Goal: Obtain resource: Download file/media

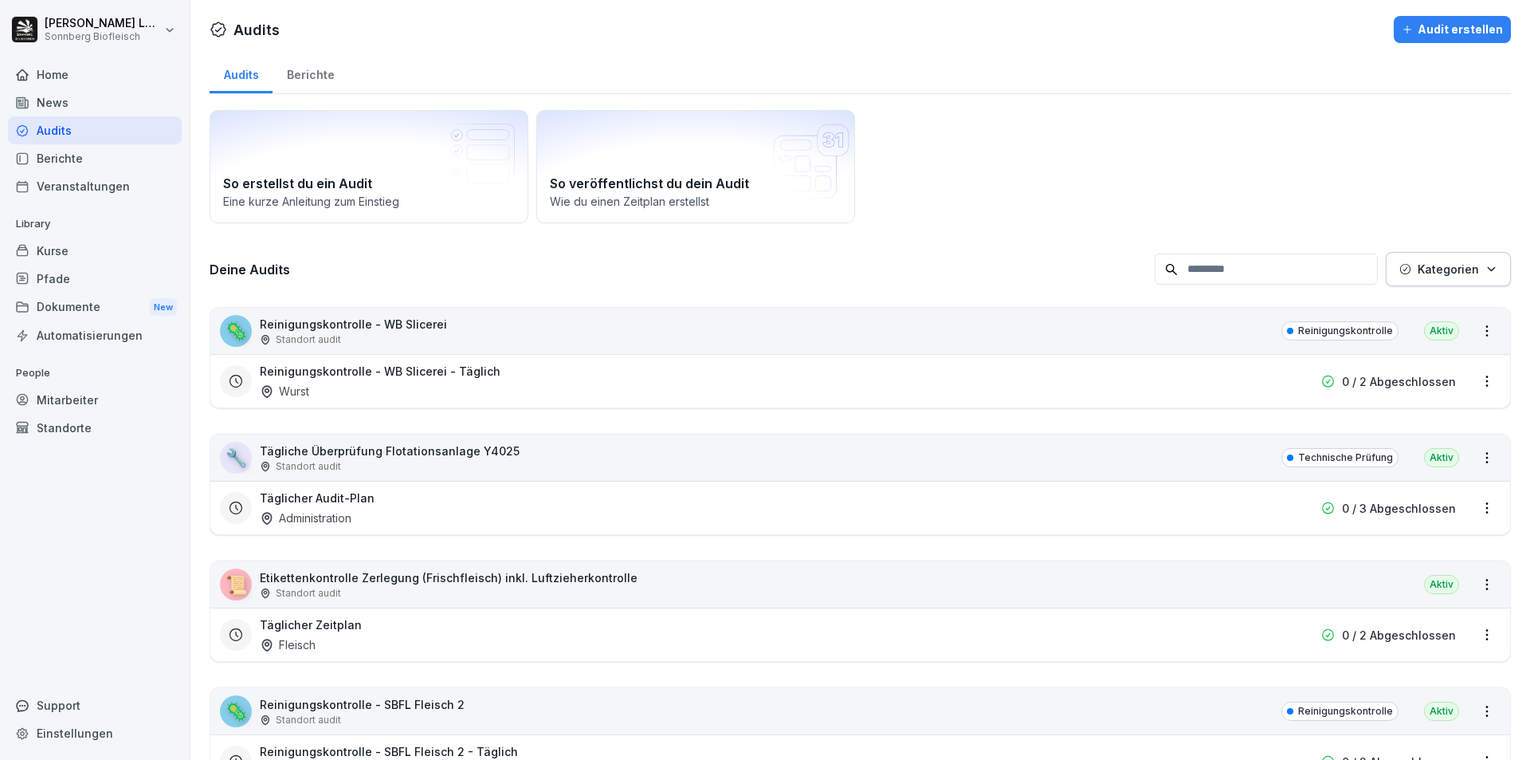
scroll to position [4304, 0]
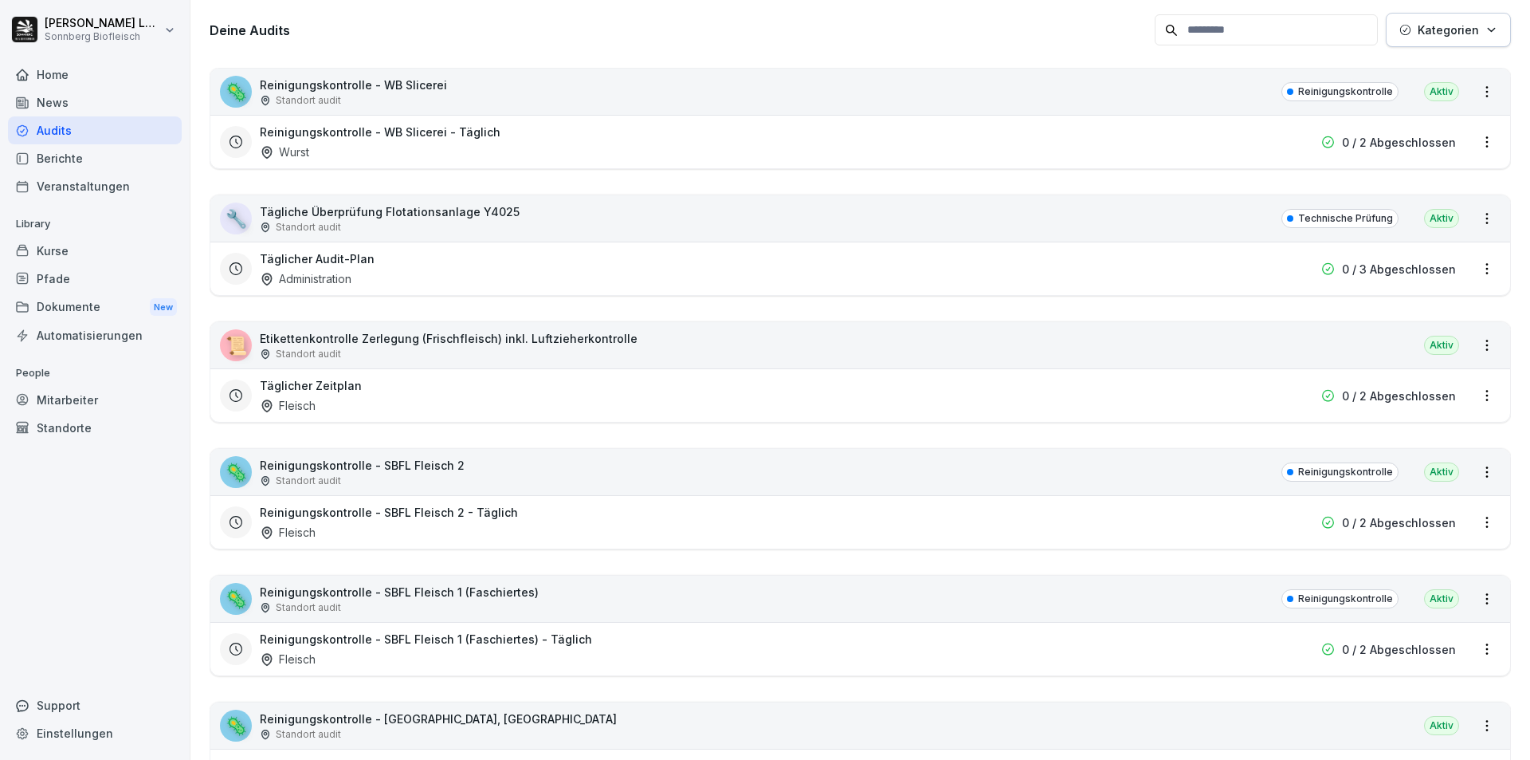
scroll to position [399, 0]
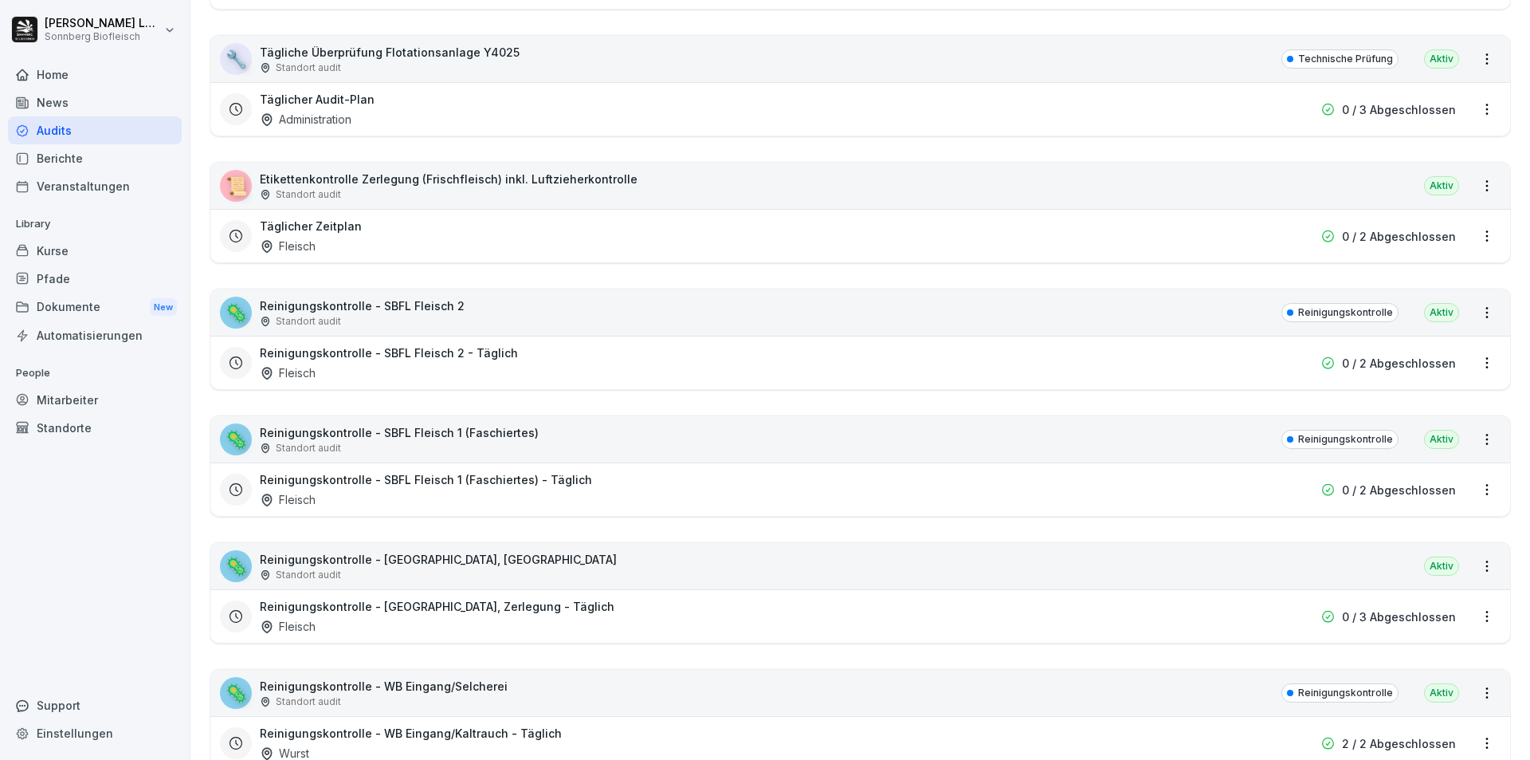
click at [96, 127] on div "Audits" at bounding box center [95, 130] width 174 height 28
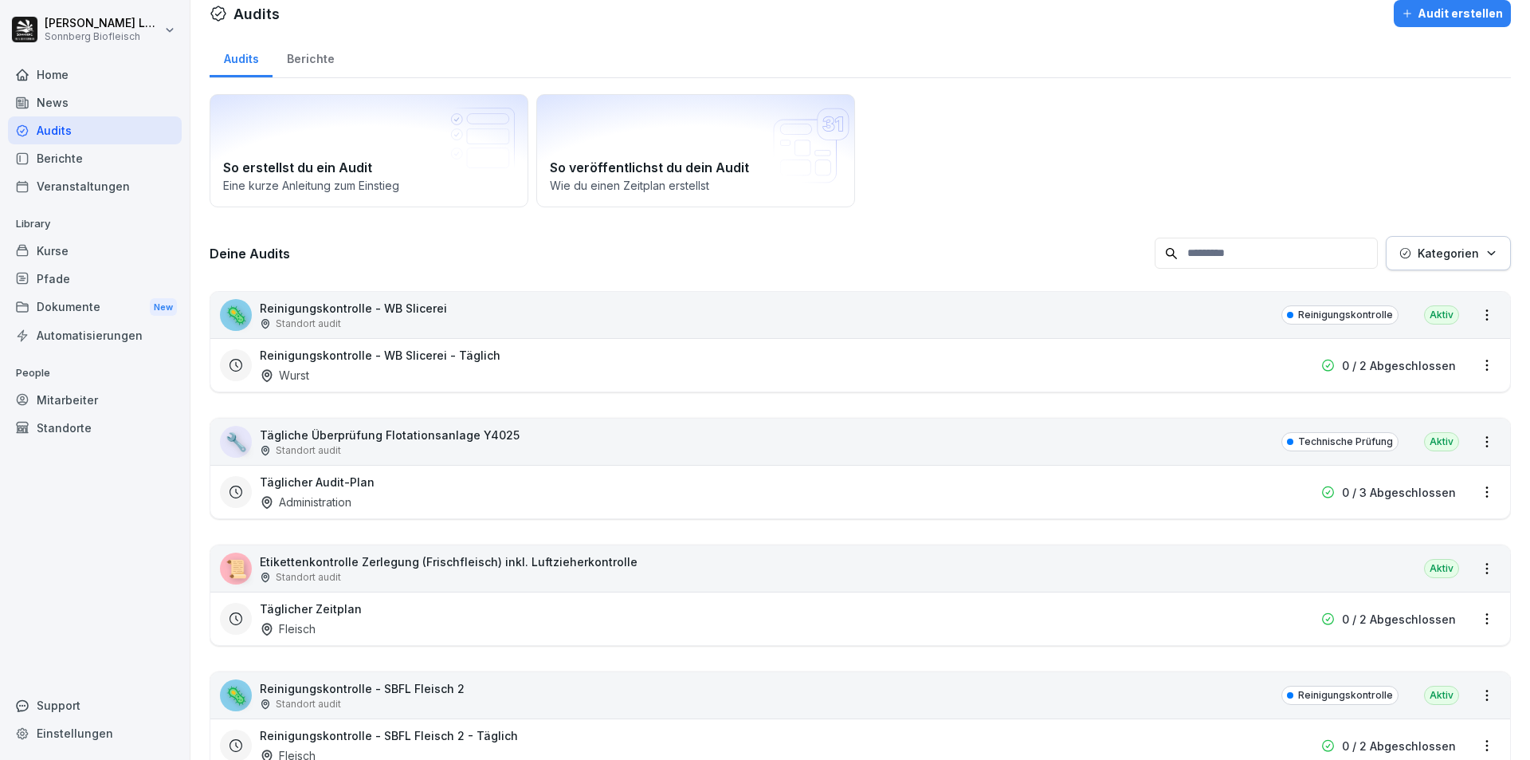
click at [1208, 260] on input at bounding box center [1266, 253] width 223 height 31
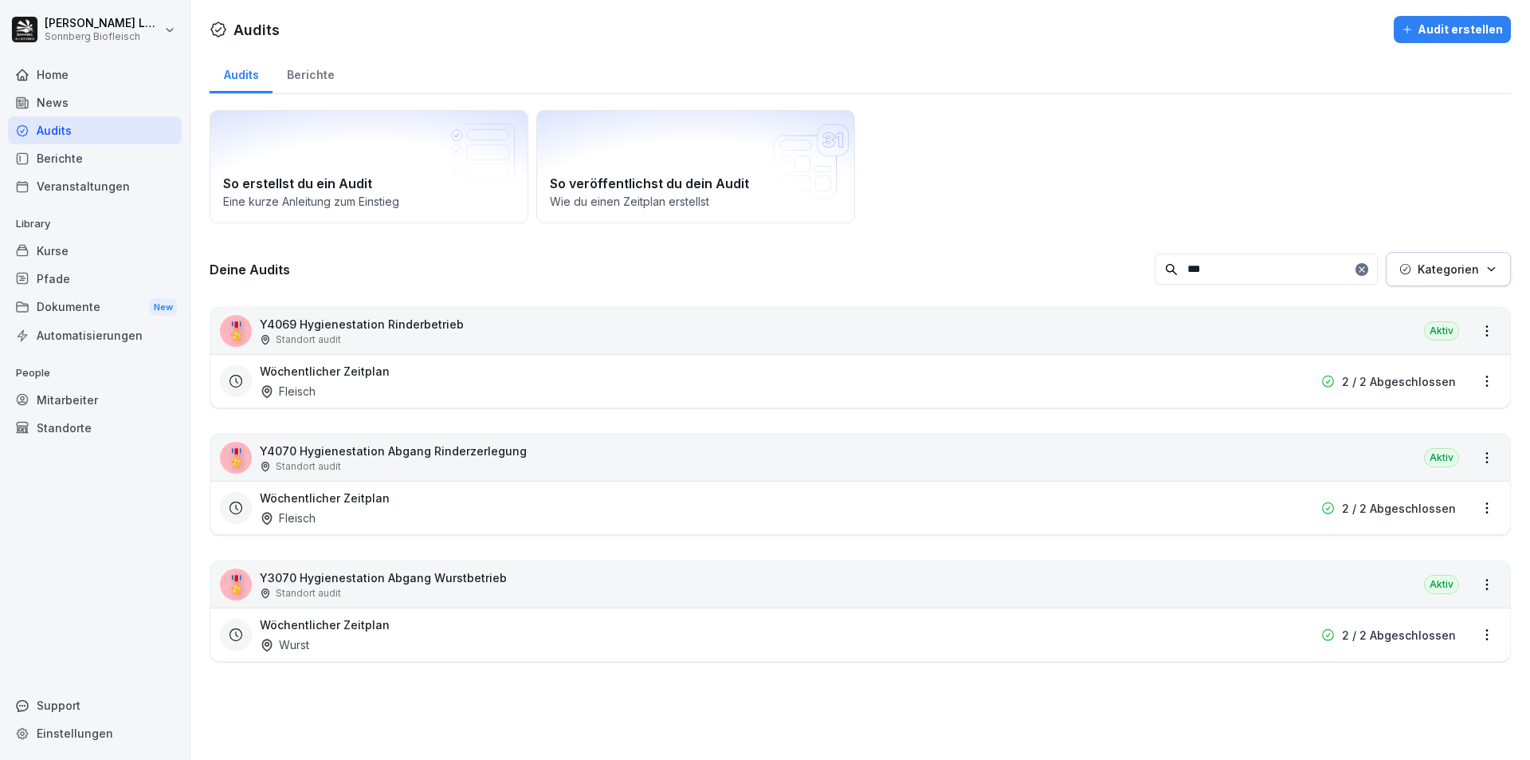
scroll to position [0, 0]
type input "******"
click at [567, 336] on div "🎖️ Y4069 Hygienestation Rinderbetrieb Standort audit Aktiv" at bounding box center [860, 331] width 1300 height 46
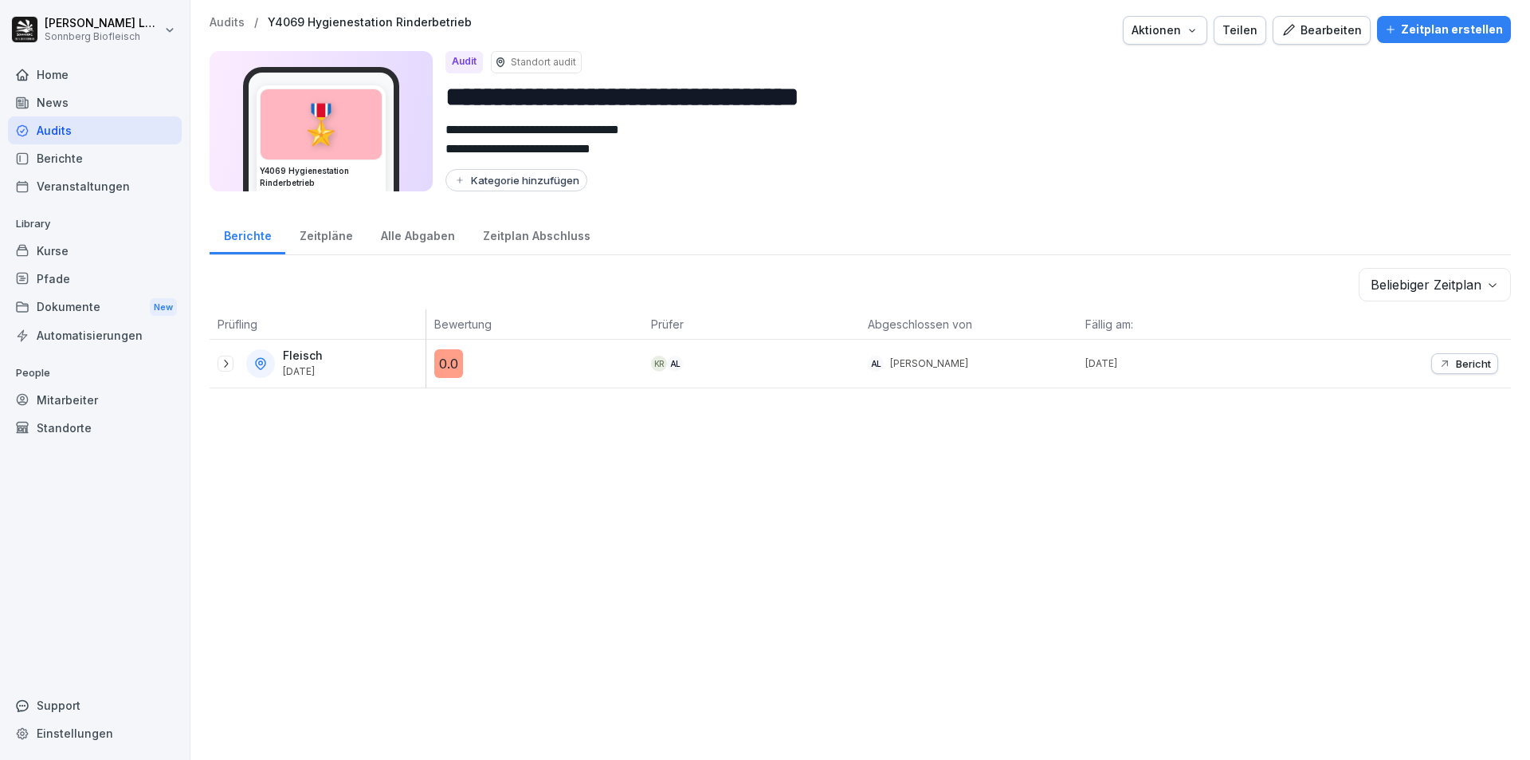
click at [1456, 362] on p "Bericht" at bounding box center [1473, 363] width 35 height 13
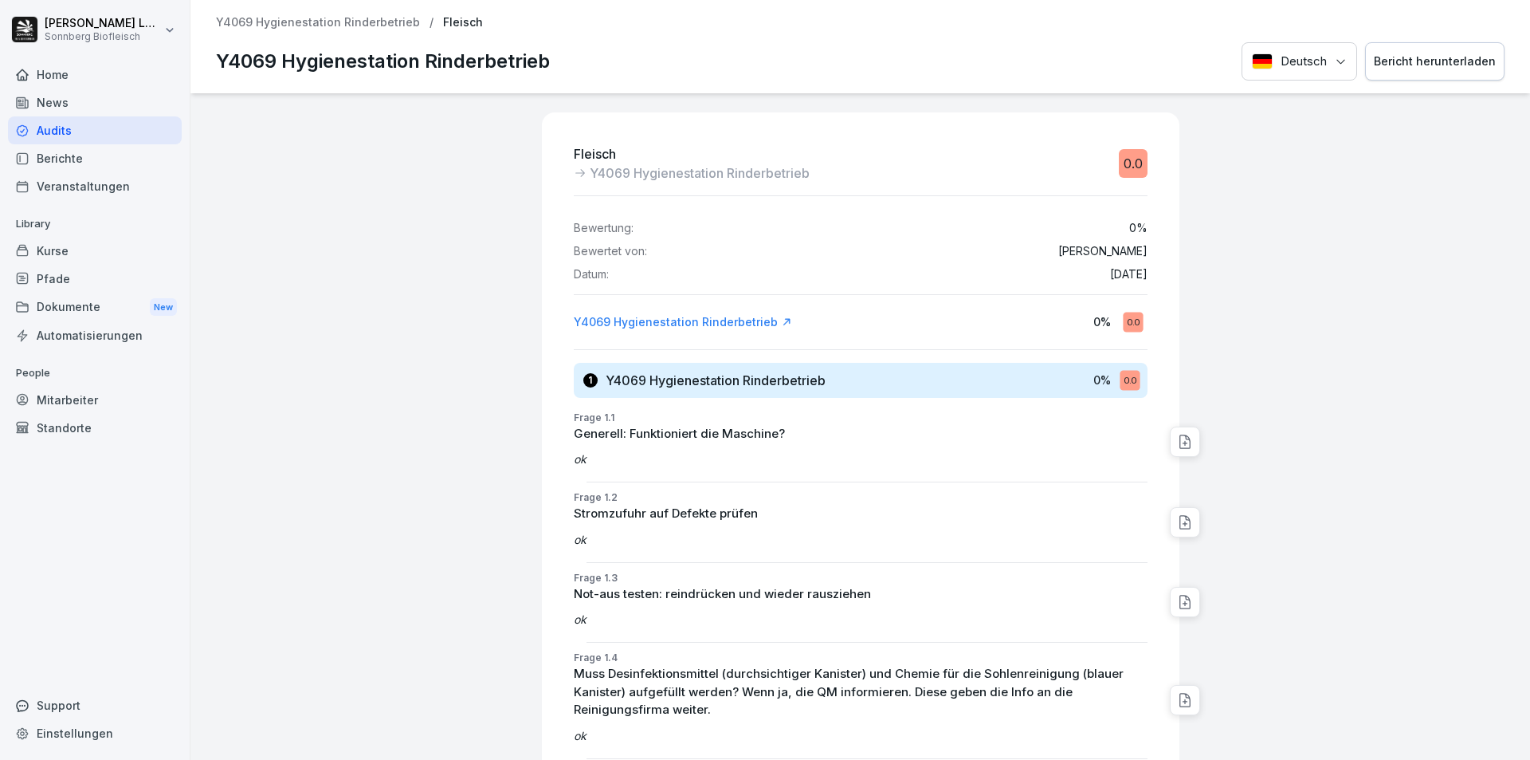
click at [1429, 59] on div "Bericht herunterladen" at bounding box center [1435, 62] width 122 height 18
click at [332, 14] on div "Y4069 Hygienestation Rinderbetrieb / Fleisch Y4069 Hygienestation Rinderbetrieb…" at bounding box center [860, 46] width 1340 height 93
click at [337, 23] on p "Y4069 Hygienestation Rinderbetrieb" at bounding box center [318, 23] width 204 height 14
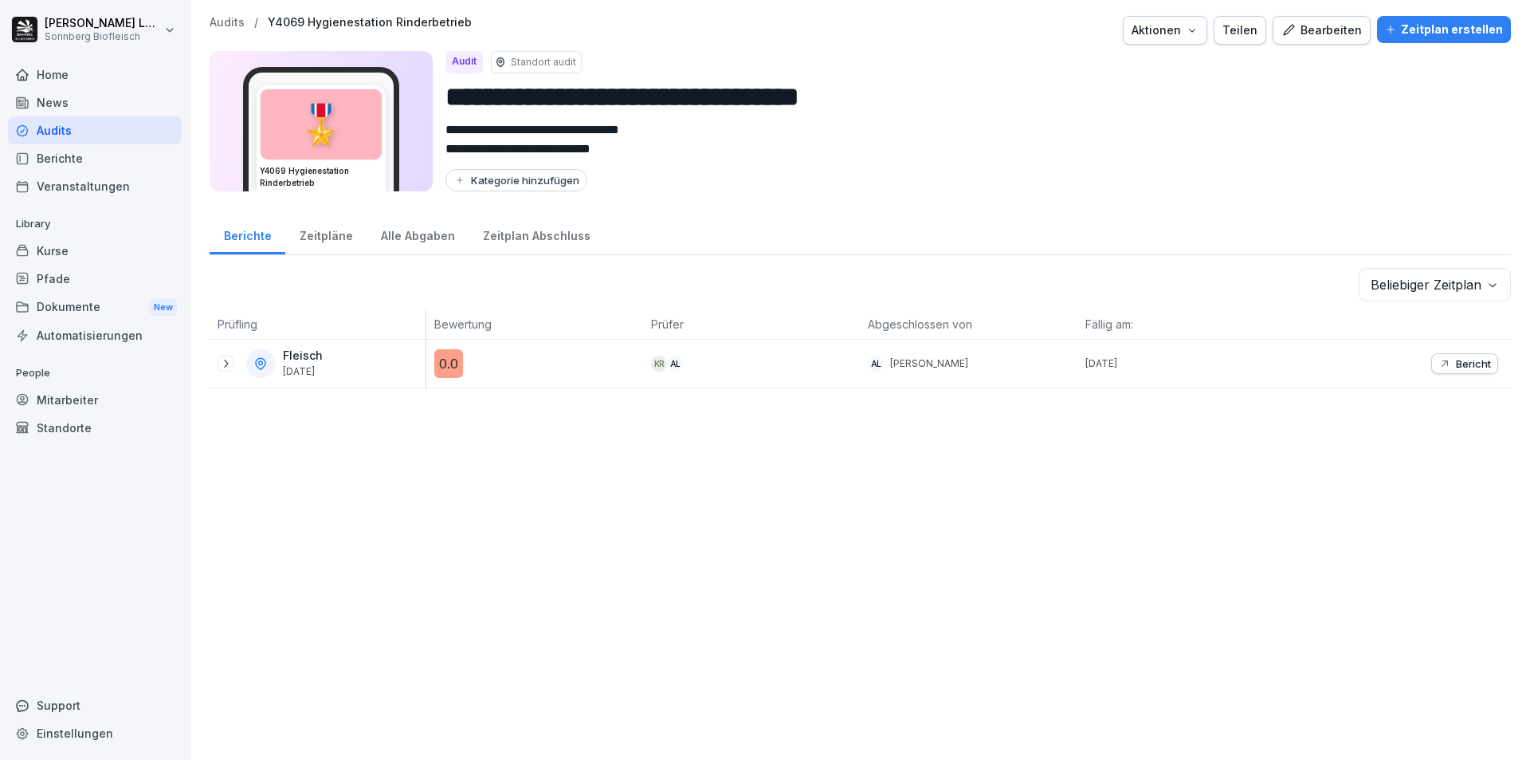
click at [243, 28] on p "Audits" at bounding box center [227, 23] width 35 height 14
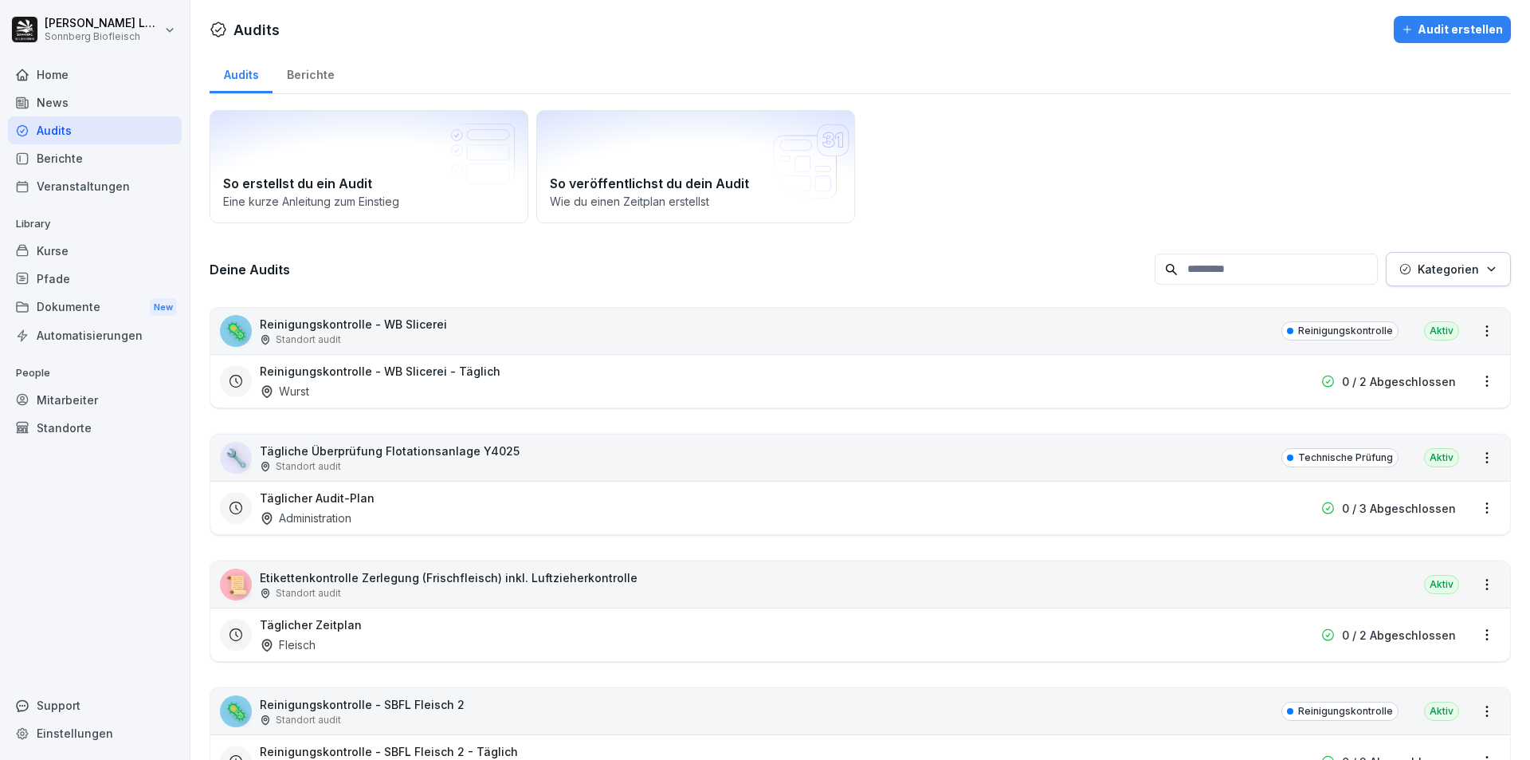
click at [1194, 279] on input at bounding box center [1266, 268] width 223 height 31
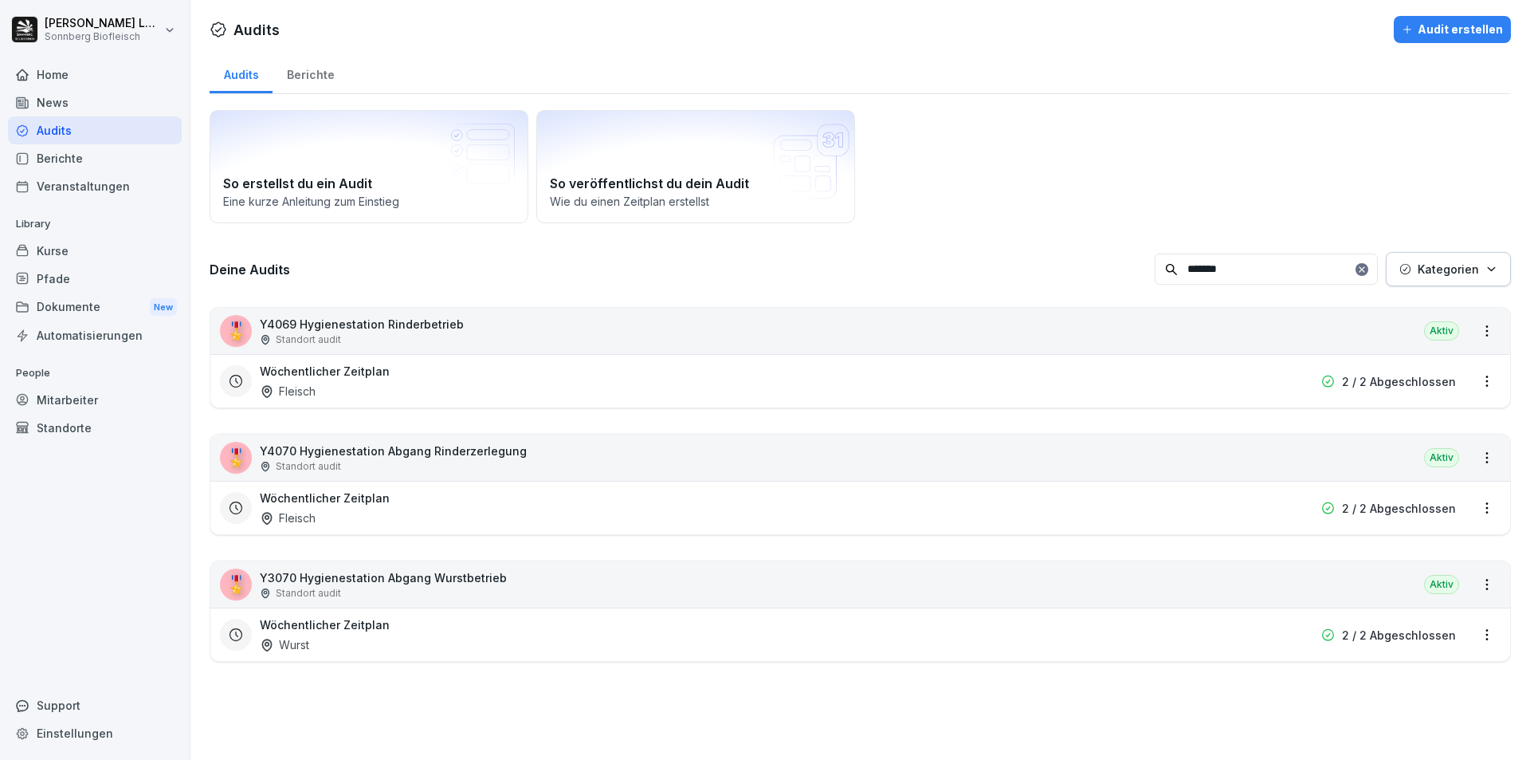
type input "*******"
click at [527, 461] on div "🎖️ Y4070 Hygienestation Abgang Rinderzerlegung Standort audit Aktiv" at bounding box center [860, 457] width 1300 height 46
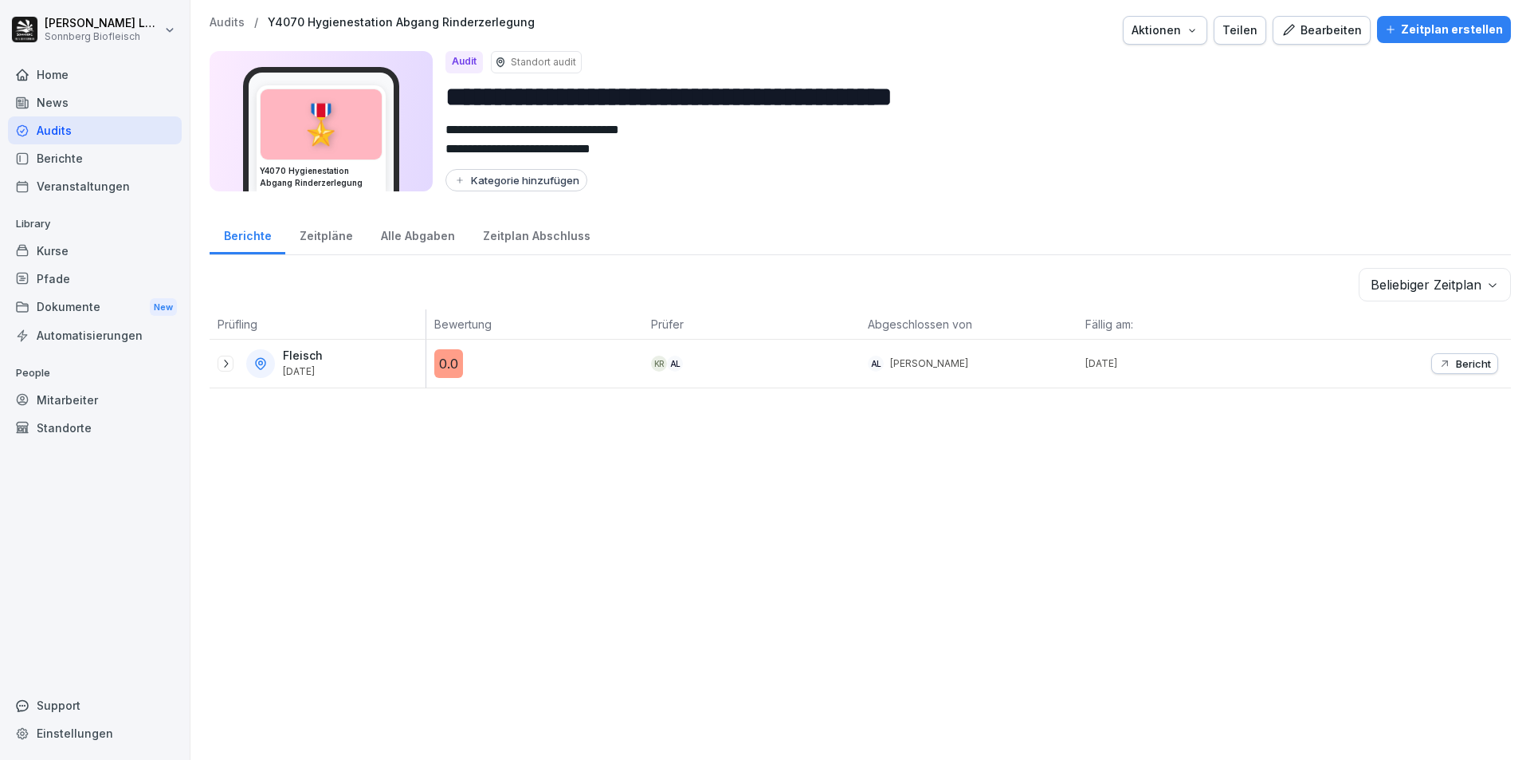
click at [1456, 357] on p "Bericht" at bounding box center [1473, 363] width 35 height 13
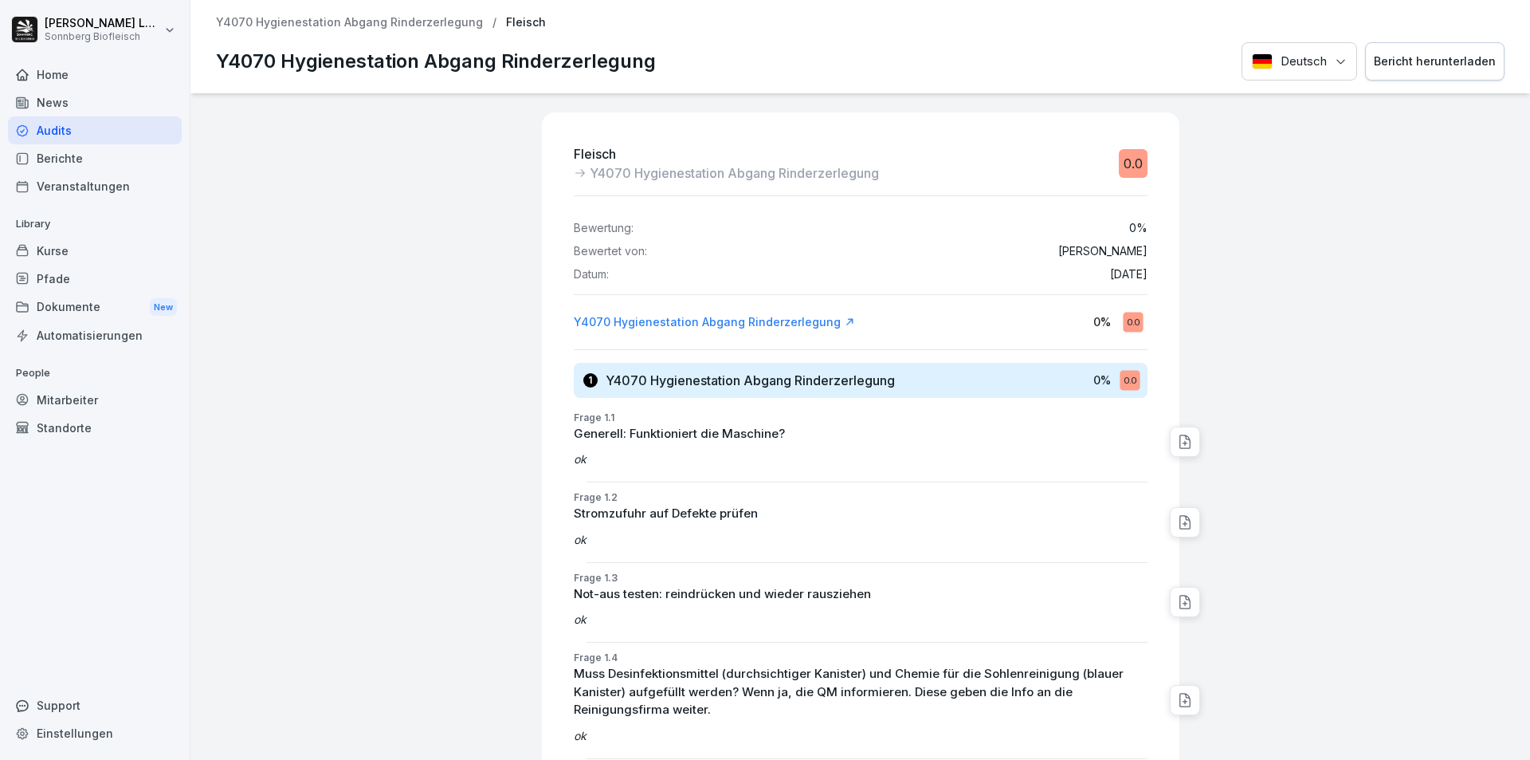
click at [1459, 51] on button "Bericht herunterladen" at bounding box center [1434, 61] width 139 height 39
click at [334, 21] on p "Y4070 Hygienestation Abgang Rinderzerlegung" at bounding box center [349, 23] width 267 height 14
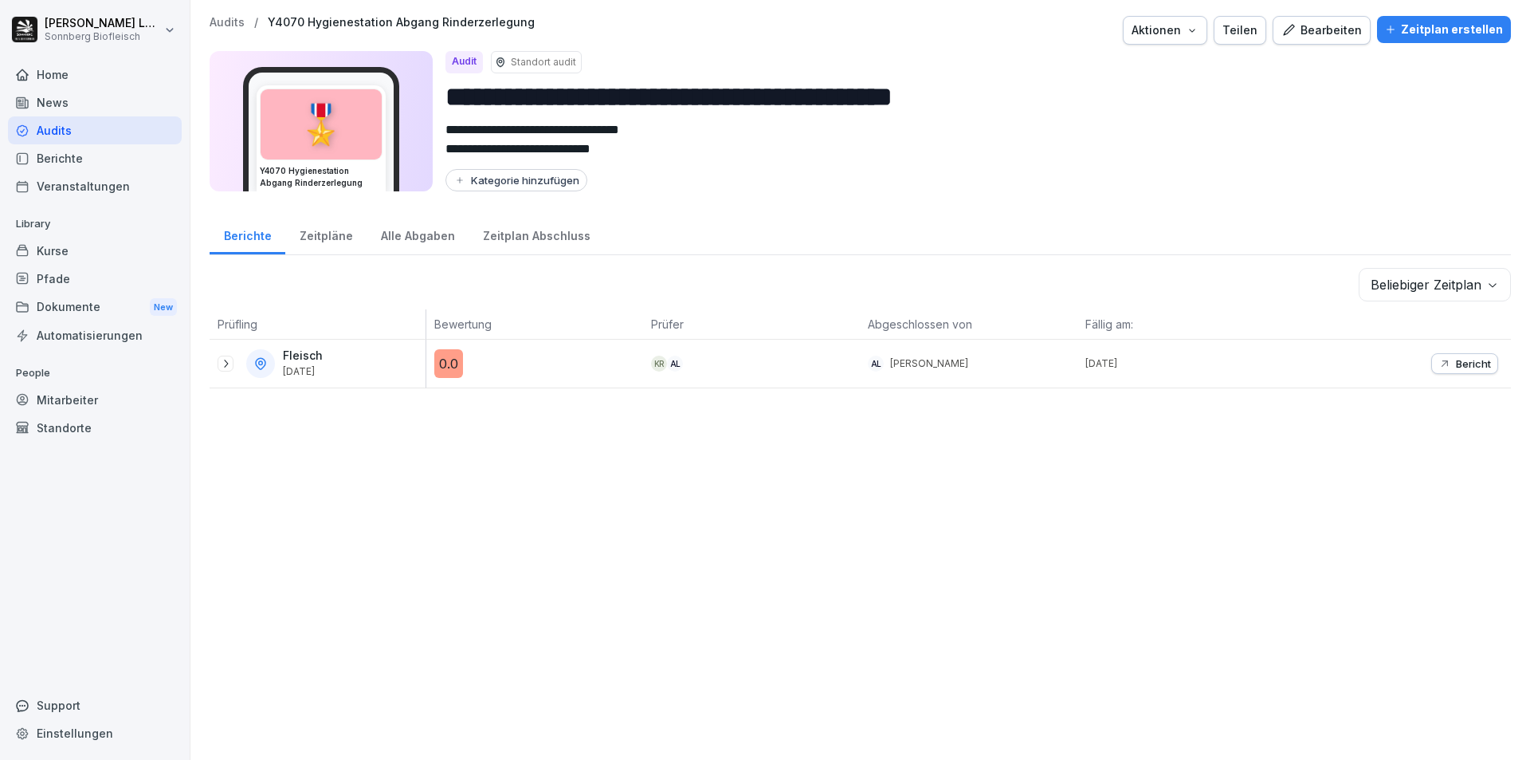
click at [222, 25] on p "Audits" at bounding box center [227, 23] width 35 height 14
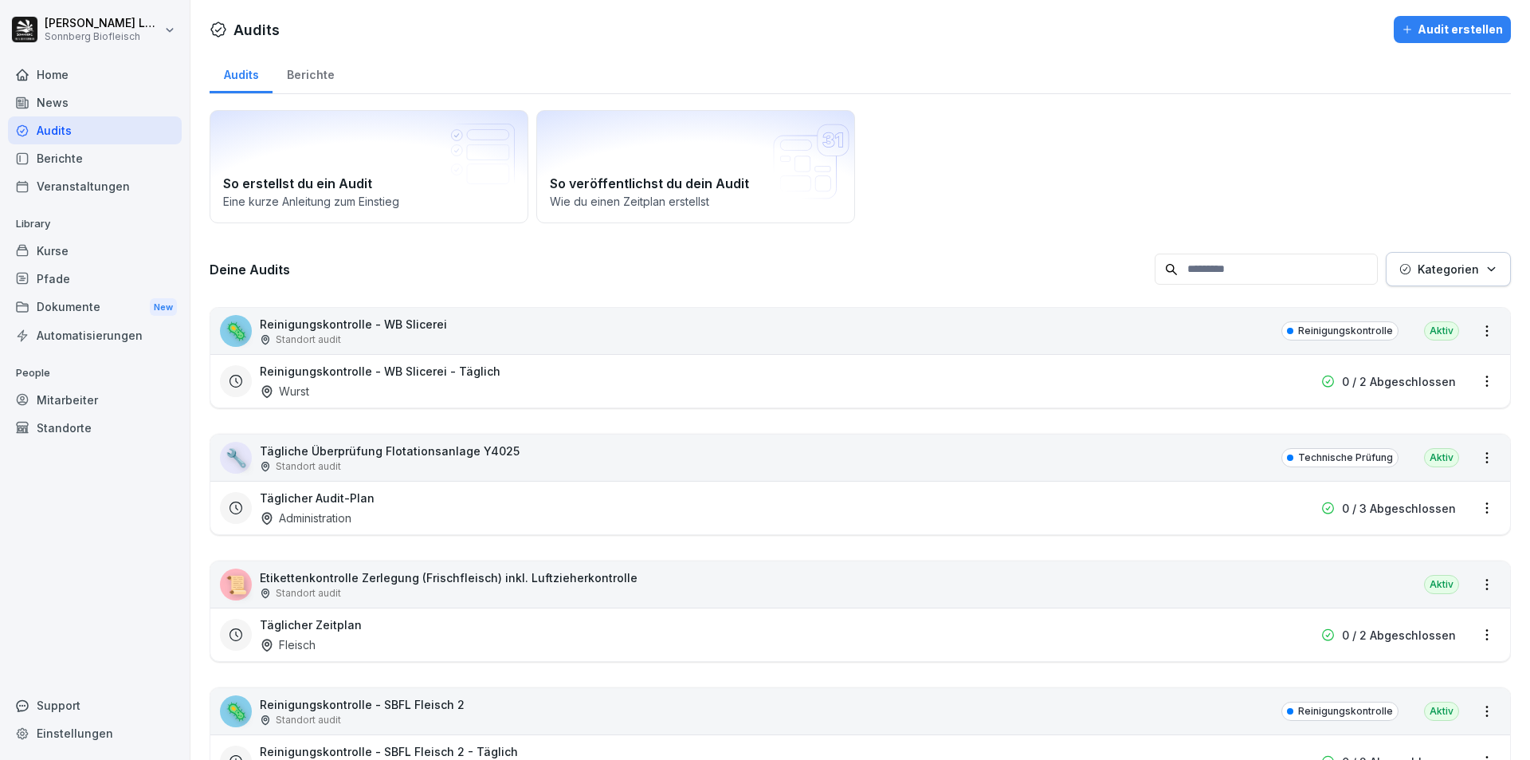
click at [1260, 277] on input at bounding box center [1266, 268] width 223 height 31
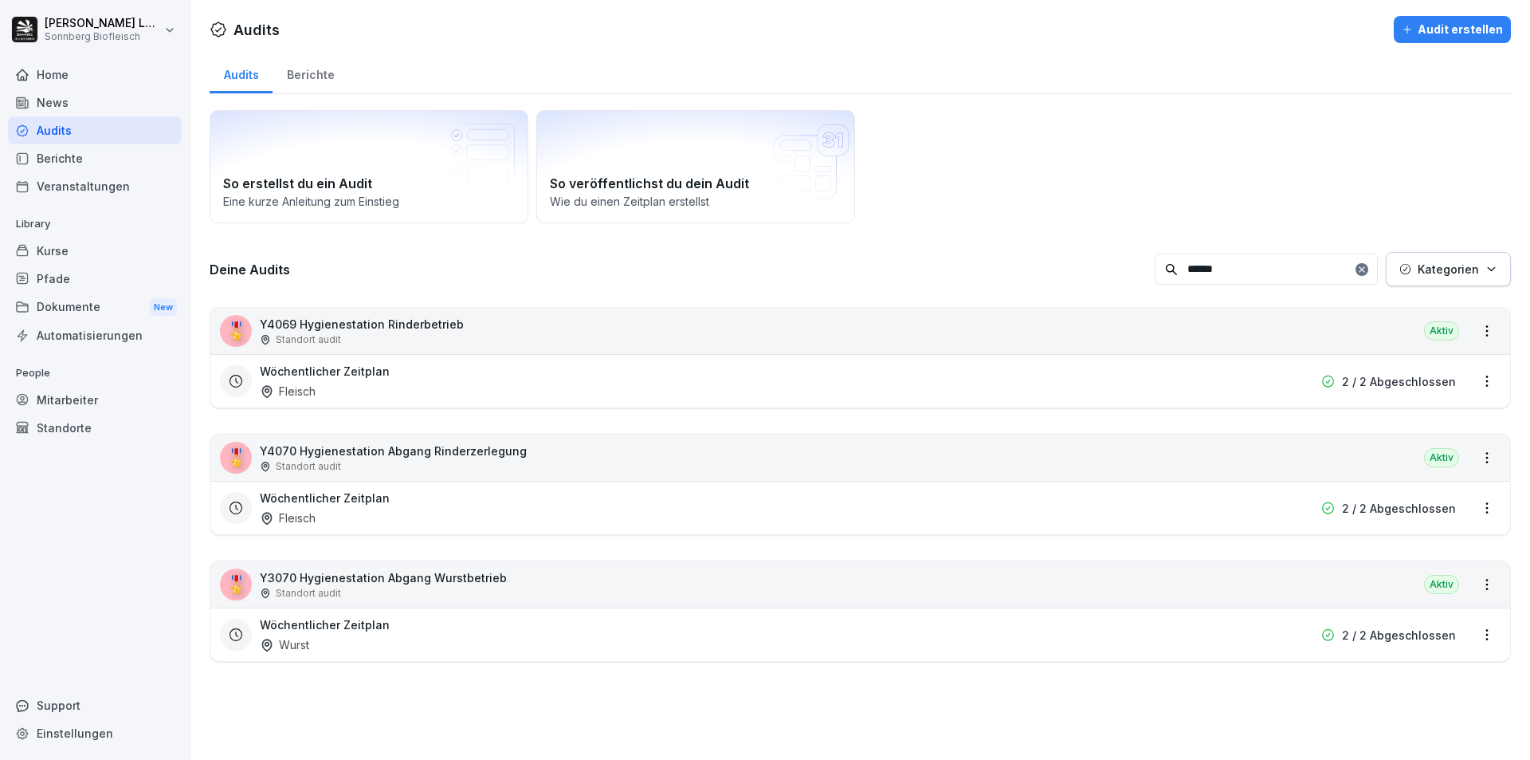
type input "******"
click at [485, 593] on div "Standort audit" at bounding box center [383, 593] width 247 height 14
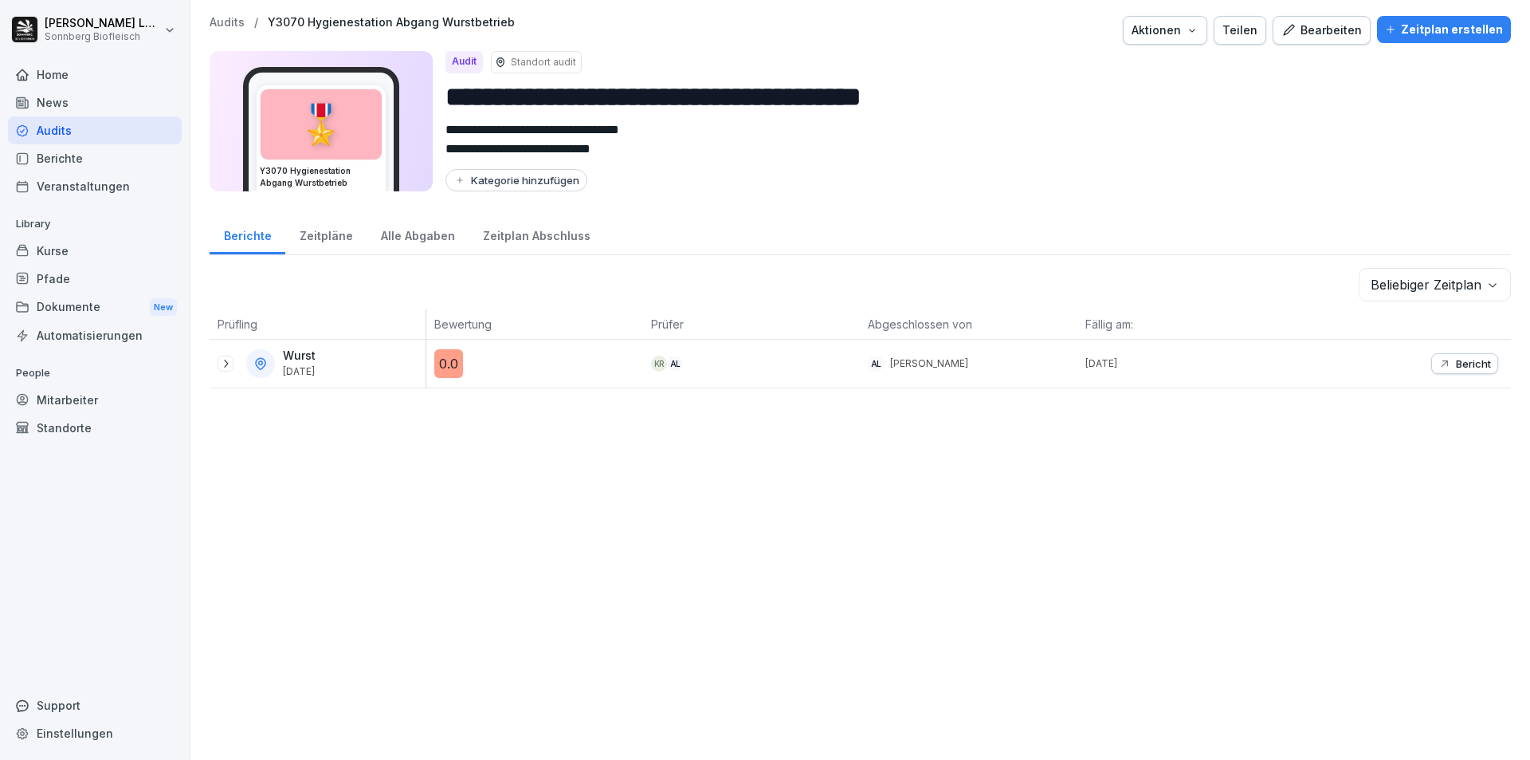
click at [1456, 364] on p "Bericht" at bounding box center [1473, 363] width 35 height 13
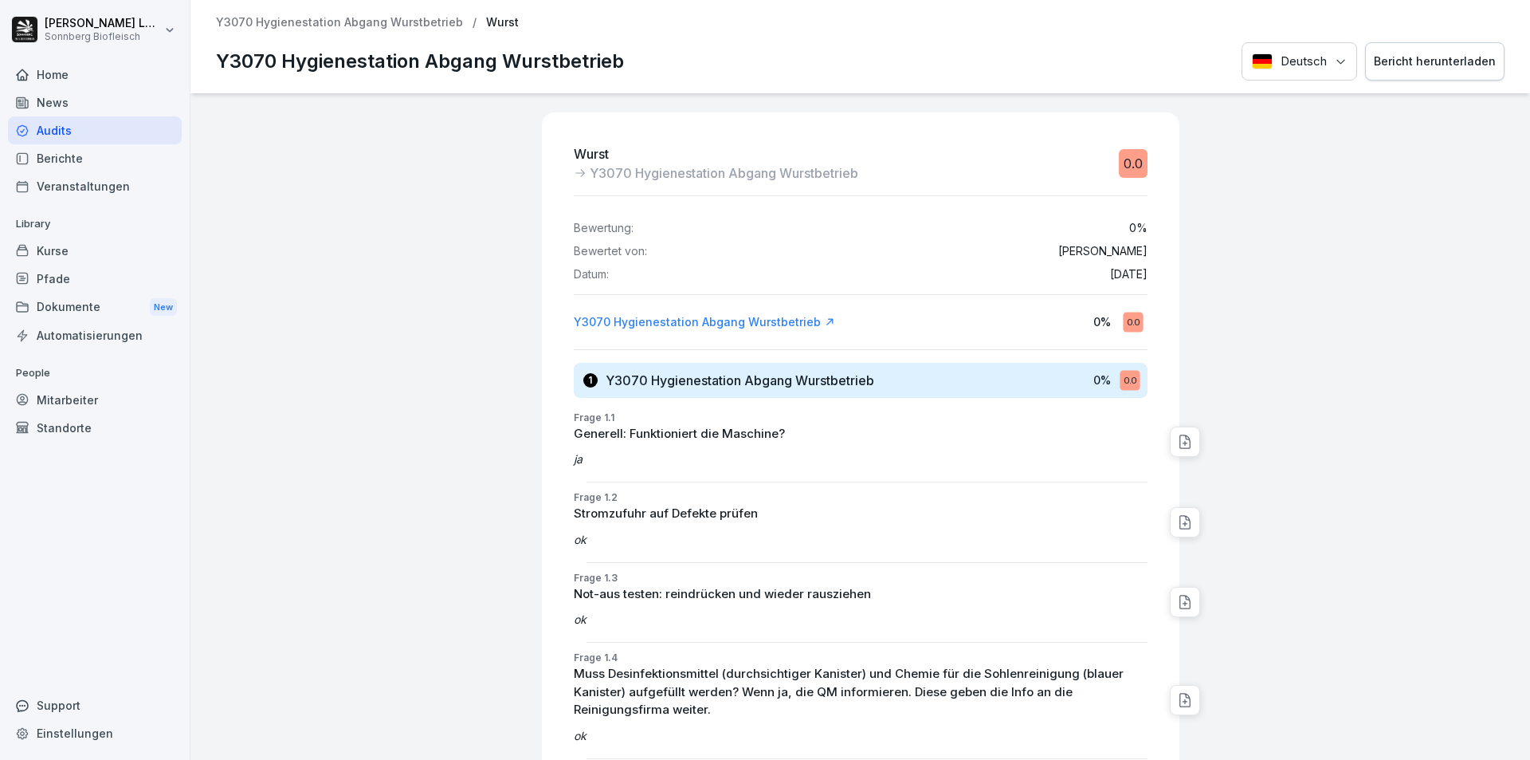
click at [1401, 66] on div "Bericht herunterladen" at bounding box center [1435, 62] width 122 height 18
